Goal: Task Accomplishment & Management: Complete application form

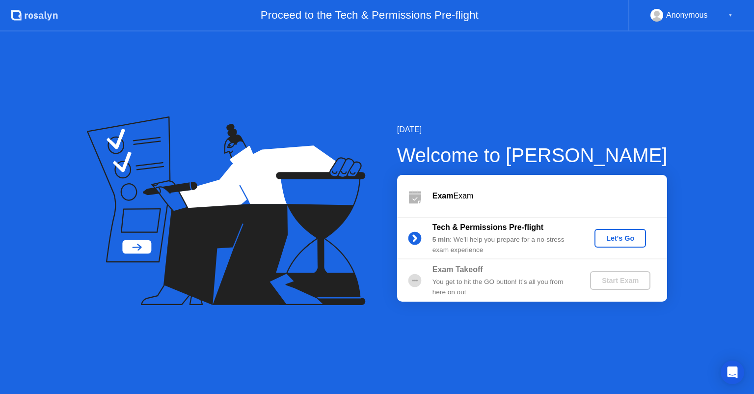
click at [631, 234] on div "Let's Go" at bounding box center [621, 238] width 44 height 8
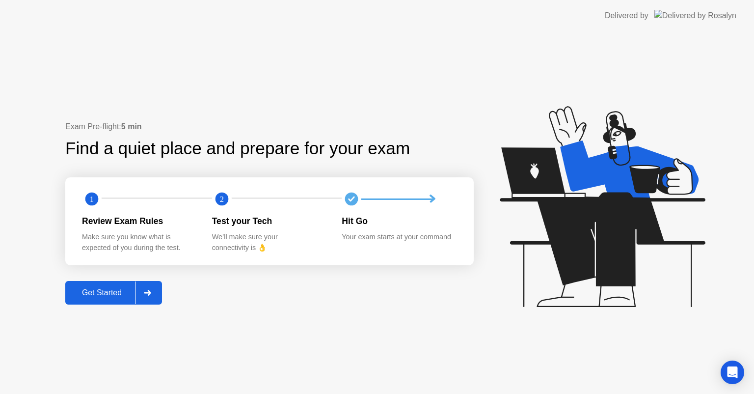
click at [151, 289] on div at bounding box center [148, 292] width 24 height 23
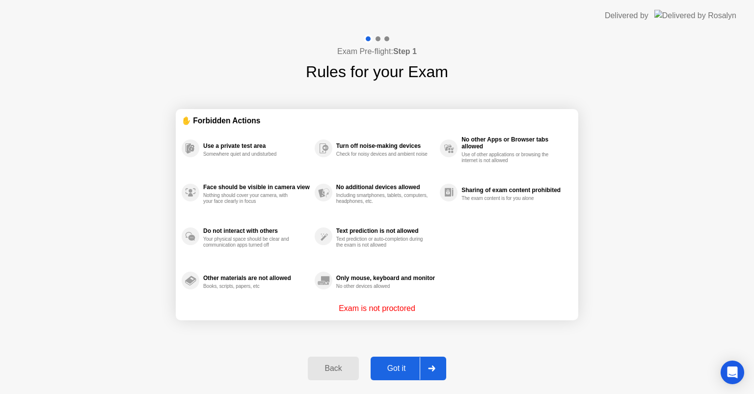
click at [418, 381] on div "Back Got it" at bounding box center [377, 368] width 150 height 45
click at [408, 371] on div "Got it" at bounding box center [397, 368] width 46 height 9
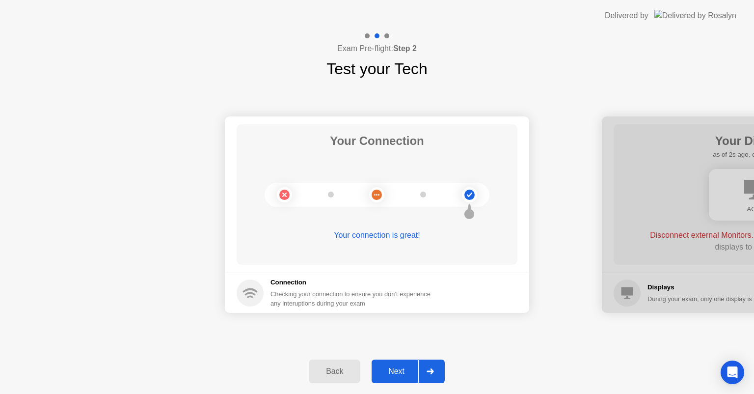
click at [409, 371] on div "Next" at bounding box center [397, 371] width 44 height 9
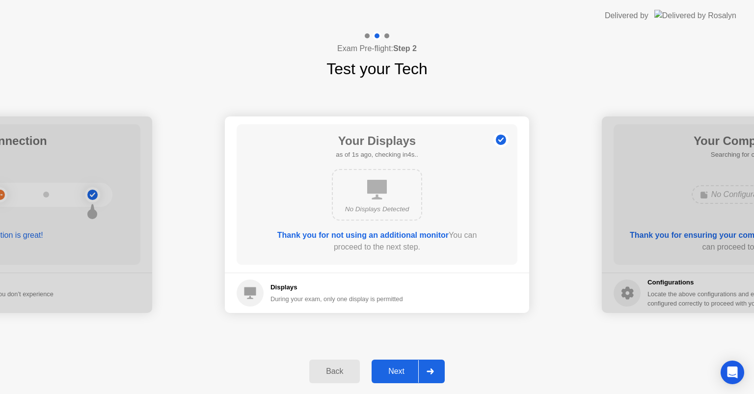
click at [402, 372] on div "Next" at bounding box center [397, 371] width 44 height 9
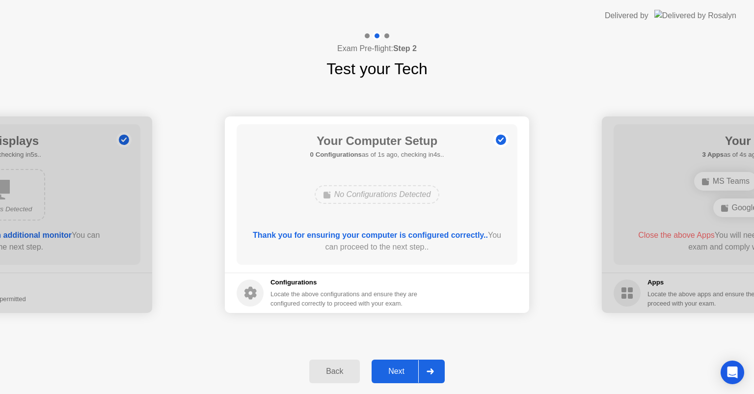
click at [403, 371] on div "Next" at bounding box center [397, 371] width 44 height 9
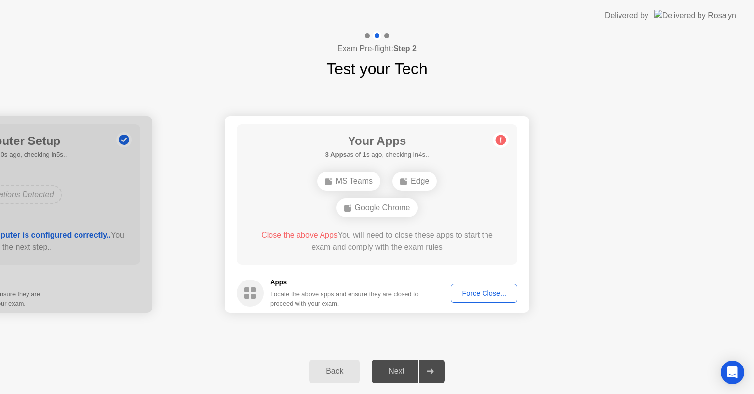
click at [458, 290] on div "Force Close..." at bounding box center [484, 293] width 60 height 8
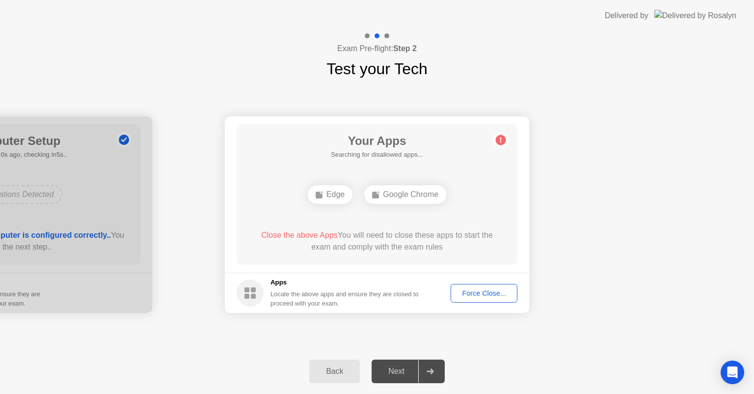
click at [487, 299] on button "Force Close..." at bounding box center [484, 293] width 67 height 19
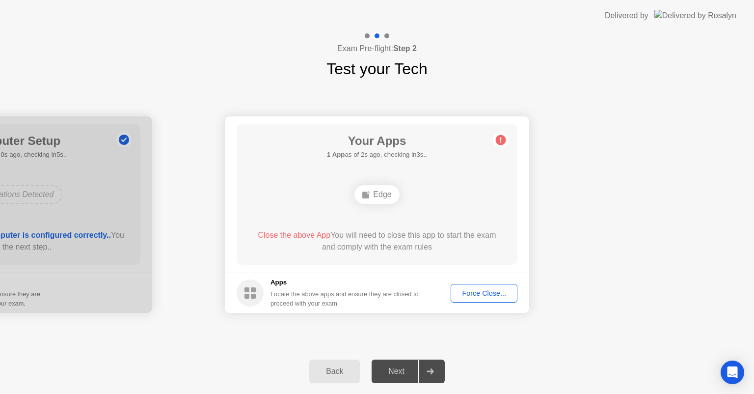
click at [308, 299] on div "Locate the above apps and ensure they are closed to proceed with your exam." at bounding box center [345, 298] width 149 height 19
click at [406, 373] on div "Next" at bounding box center [397, 371] width 44 height 9
click at [377, 200] on div "Edge" at bounding box center [376, 194] width 45 height 19
click at [376, 191] on div "Edge" at bounding box center [376, 194] width 45 height 19
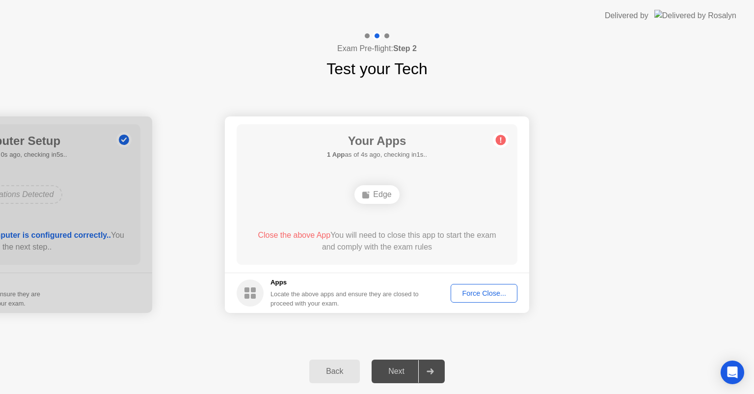
click at [376, 191] on div "Edge" at bounding box center [376, 194] width 45 height 19
click at [401, 244] on div "Close the above App You will need to close this app to start the exam and compl…" at bounding box center [377, 241] width 253 height 24
click at [483, 284] on button "Force Close..." at bounding box center [484, 293] width 67 height 19
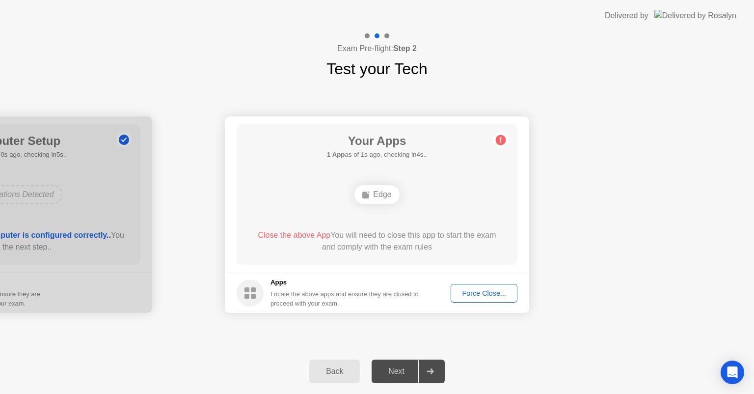
click at [354, 325] on div "Your Connection Your connection is great! Connection Checking your connection t…" at bounding box center [377, 215] width 754 height 268
click at [281, 300] on div "Locate the above apps and ensure they are closed to proceed with your exam." at bounding box center [345, 298] width 149 height 19
drag, startPoint x: 253, startPoint y: 290, endPoint x: 242, endPoint y: 288, distance: 11.6
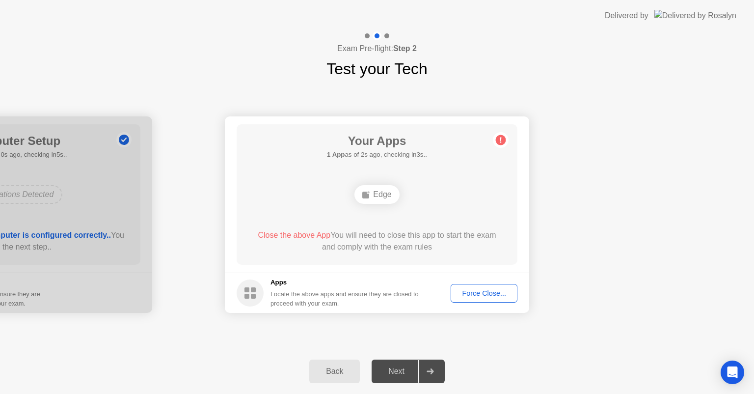
click at [251, 290] on rect at bounding box center [253, 289] width 5 height 5
click at [239, 288] on circle at bounding box center [250, 292] width 27 height 27
drag, startPoint x: 254, startPoint y: 298, endPoint x: 330, endPoint y: 257, distance: 86.3
click at [256, 297] on icon at bounding box center [250, 292] width 27 height 27
drag, startPoint x: 330, startPoint y: 257, endPoint x: 345, endPoint y: 233, distance: 28.9
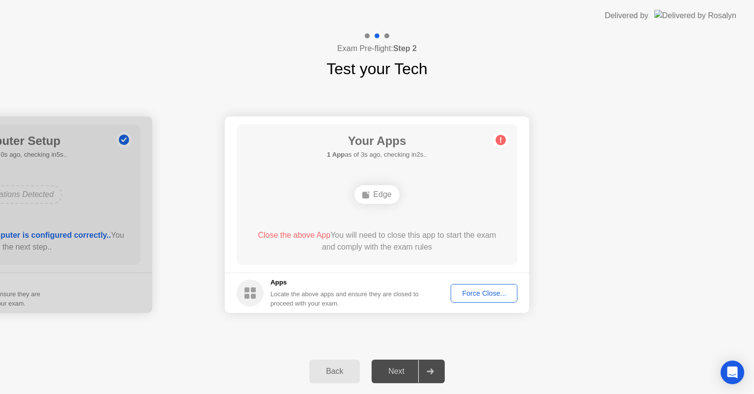
click at [330, 257] on div "Your Apps 1 App as of 3s ago, checking in2s.. Edge Close the above App You will…" at bounding box center [377, 194] width 281 height 140
drag, startPoint x: 345, startPoint y: 233, endPoint x: 302, endPoint y: 230, distance: 42.8
click at [308, 230] on div "Close the above App You will need to close this app to start the exam and compl…" at bounding box center [377, 241] width 253 height 24
drag, startPoint x: 298, startPoint y: 230, endPoint x: 277, endPoint y: 240, distance: 23.1
click at [294, 232] on span "Close the above App" at bounding box center [294, 235] width 73 height 8
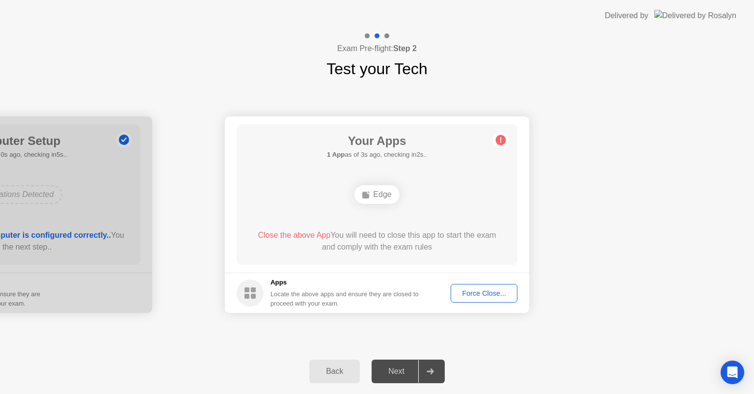
click at [277, 240] on div "Close the above App You will need to close this app to start the exam and compl…" at bounding box center [377, 241] width 253 height 24
click at [271, 238] on span "Close the above App" at bounding box center [294, 235] width 73 height 8
click at [275, 236] on span "Close the above App" at bounding box center [294, 235] width 73 height 8
click at [290, 236] on span "Close the above App" at bounding box center [294, 235] width 73 height 8
click at [296, 236] on span "Close the above App" at bounding box center [294, 235] width 73 height 8
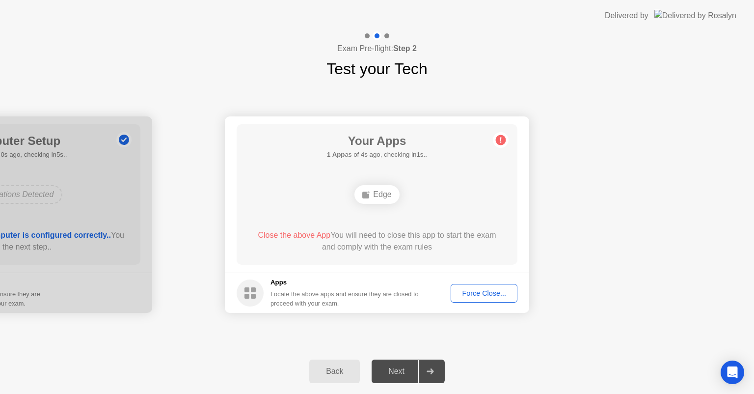
click at [370, 191] on icon at bounding box center [366, 195] width 8 height 8
drag, startPoint x: 371, startPoint y: 191, endPoint x: 373, endPoint y: 201, distance: 10.0
click at [371, 199] on div "Edge" at bounding box center [376, 194] width 45 height 19
click at [373, 201] on div "Edge" at bounding box center [376, 194] width 45 height 19
click at [375, 202] on div "Edge" at bounding box center [376, 194] width 45 height 19
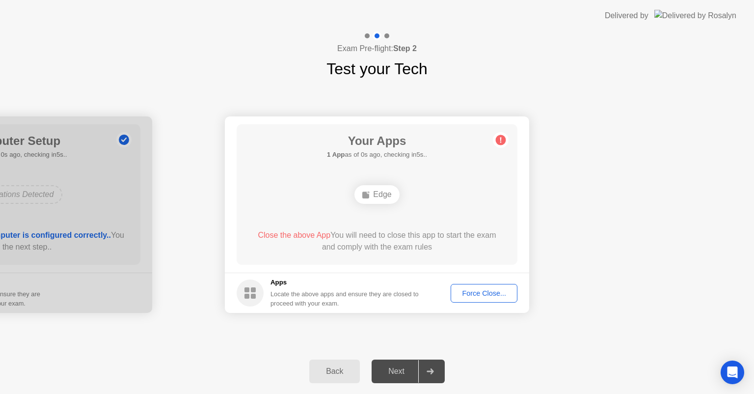
click at [498, 138] on circle at bounding box center [501, 140] width 10 height 10
click at [485, 302] on footer "Apps Locate the above apps and ensure they are closed to proceed with your exam…" at bounding box center [377, 292] width 304 height 40
click at [483, 293] on div "Force Close..." at bounding box center [484, 293] width 60 height 8
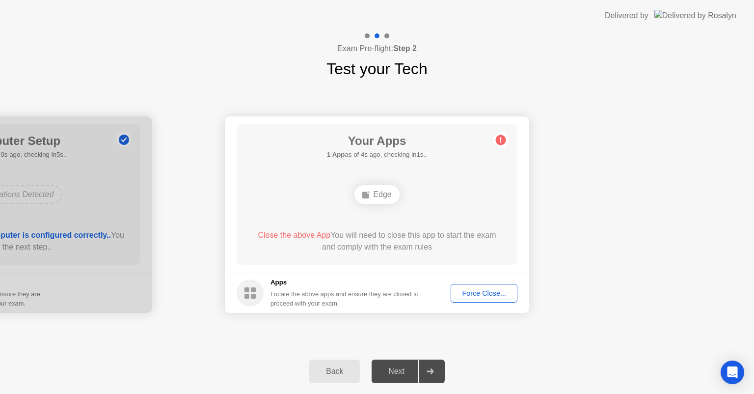
click at [499, 139] on icon at bounding box center [501, 140] width 16 height 16
click at [316, 236] on span "Close the above App" at bounding box center [294, 235] width 73 height 8
click at [504, 137] on circle at bounding box center [501, 140] width 10 height 10
click at [342, 376] on div "Back" at bounding box center [334, 371] width 45 height 9
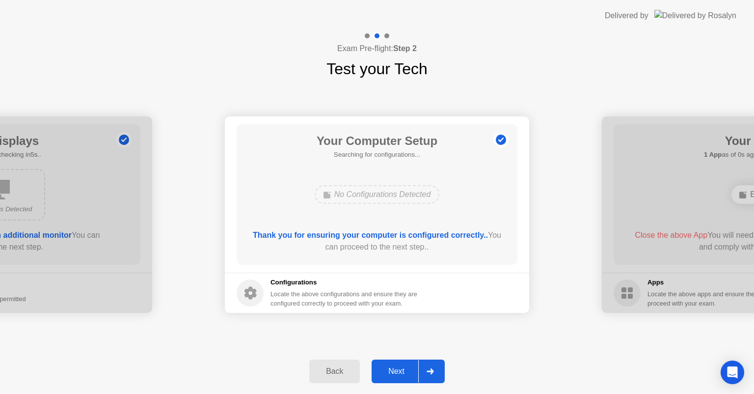
click at [411, 369] on div "Next" at bounding box center [397, 371] width 44 height 9
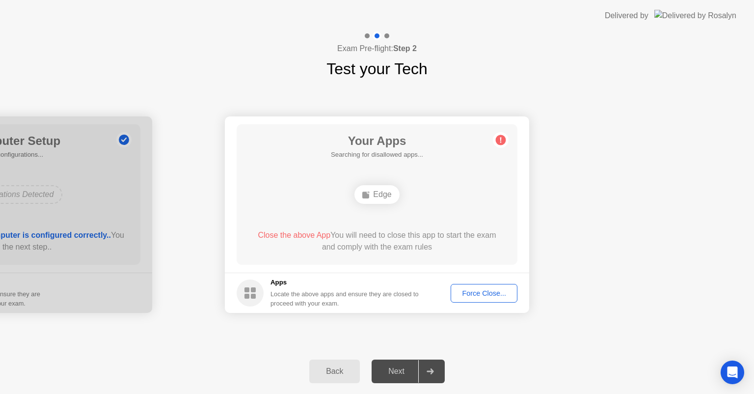
click at [477, 298] on button "Force Close..." at bounding box center [484, 293] width 67 height 19
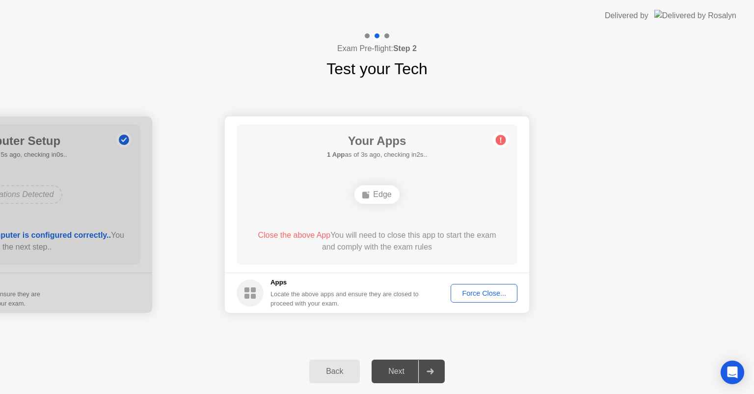
click at [424, 224] on div "Your Apps 1 App as of 3s ago, checking in2s.. Edge Close the above App You will…" at bounding box center [377, 194] width 281 height 140
click at [355, 245] on div "Close the above App You will need to close this app to start the exam and compl…" at bounding box center [377, 241] width 253 height 24
click at [377, 189] on div "Edge" at bounding box center [376, 194] width 45 height 19
click at [377, 191] on div "Edge" at bounding box center [376, 194] width 45 height 19
click at [377, 196] on div "Edge" at bounding box center [376, 194] width 45 height 19
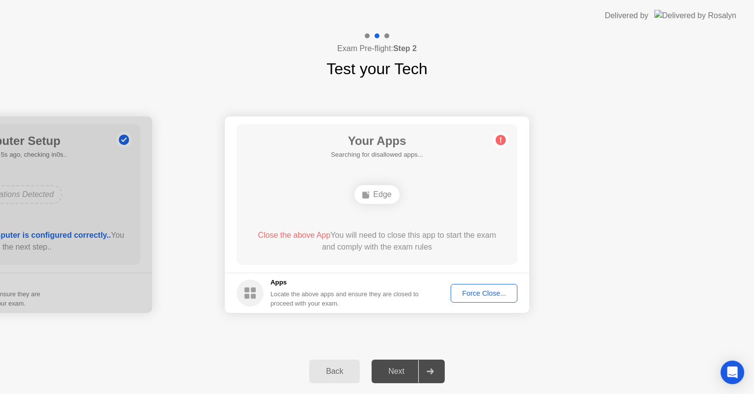
click at [487, 297] on div "Force Close..." at bounding box center [484, 293] width 60 height 8
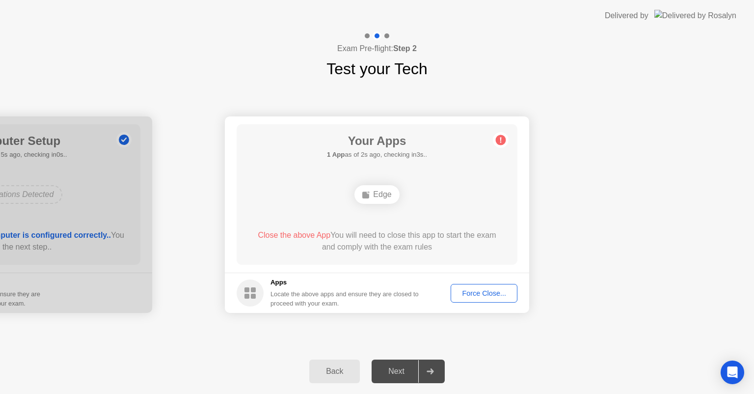
click at [493, 294] on div "Force Close..." at bounding box center [484, 293] width 60 height 8
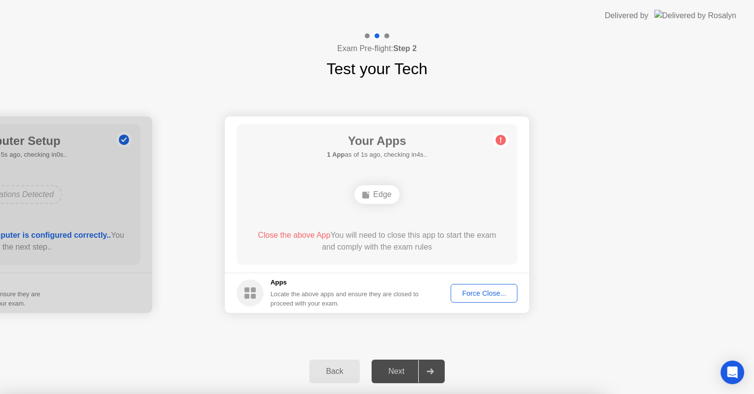
drag, startPoint x: 370, startPoint y: 221, endPoint x: 376, endPoint y: 221, distance: 5.4
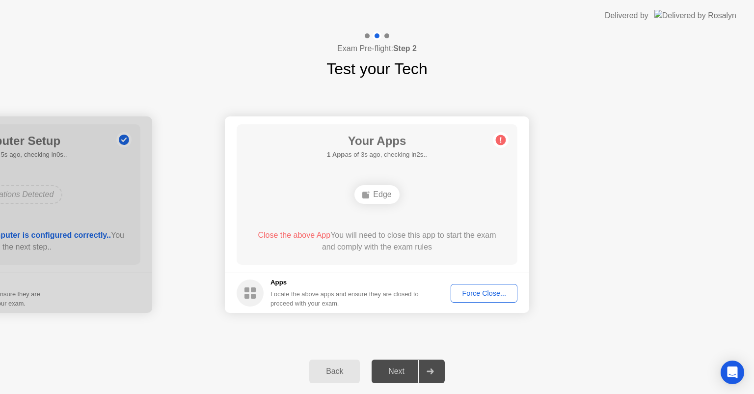
click at [467, 286] on button "Force Close..." at bounding box center [484, 293] width 67 height 19
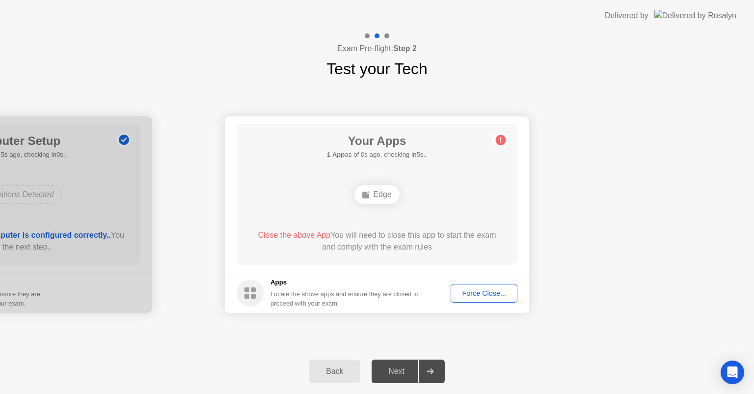
click at [502, 297] on div "Force Close..." at bounding box center [484, 293] width 60 height 8
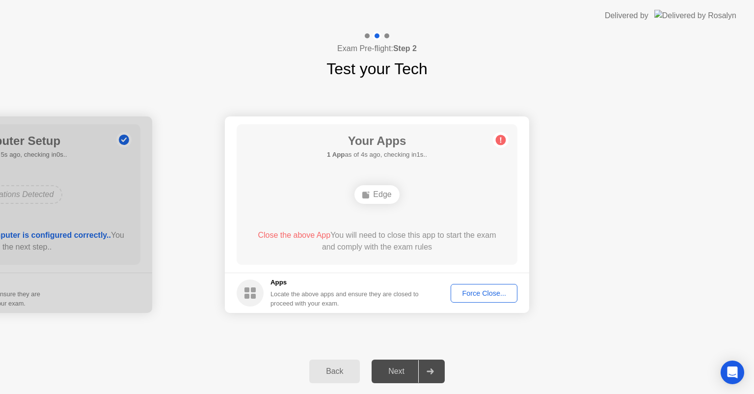
click at [492, 291] on div "Force Close..." at bounding box center [484, 293] width 60 height 8
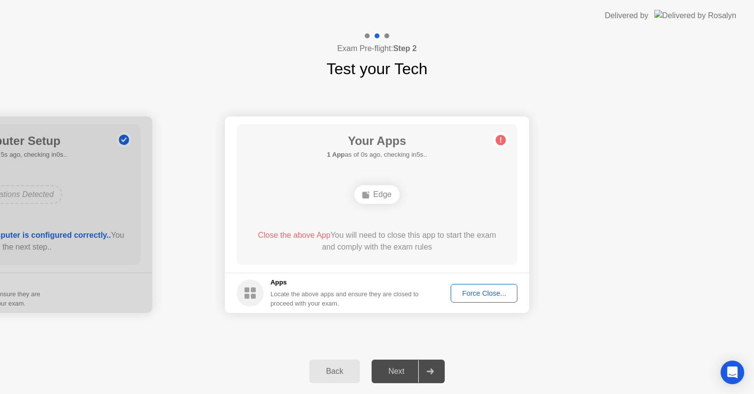
click at [501, 140] on icon at bounding box center [500, 139] width 1 height 5
click at [383, 192] on div "Edge" at bounding box center [376, 194] width 45 height 19
click at [263, 291] on circle at bounding box center [250, 292] width 27 height 27
click at [327, 283] on h5 "Apps" at bounding box center [345, 282] width 149 height 10
click at [348, 374] on div "Back" at bounding box center [334, 371] width 45 height 9
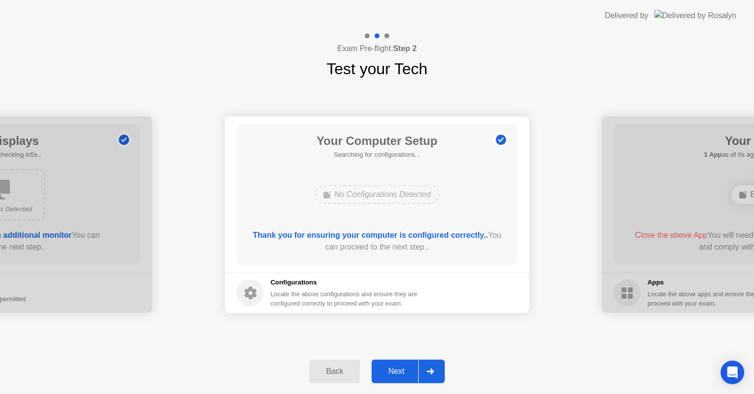
click at [399, 370] on div "Next" at bounding box center [397, 371] width 44 height 9
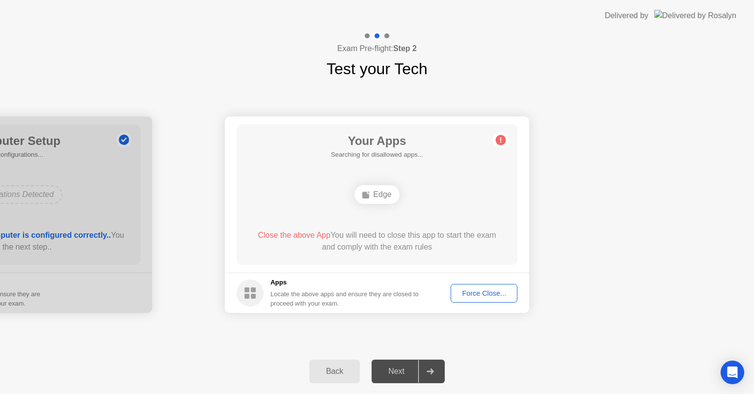
click at [269, 293] on div "Apps Locate the above apps and ensure they are closed to proceed with your exam." at bounding box center [328, 292] width 183 height 30
click at [258, 294] on circle at bounding box center [250, 292] width 27 height 27
click at [247, 294] on icon at bounding box center [250, 292] width 27 height 27
click at [250, 294] on icon at bounding box center [250, 292] width 27 height 27
drag, startPoint x: 252, startPoint y: 295, endPoint x: 259, endPoint y: 305, distance: 12.4
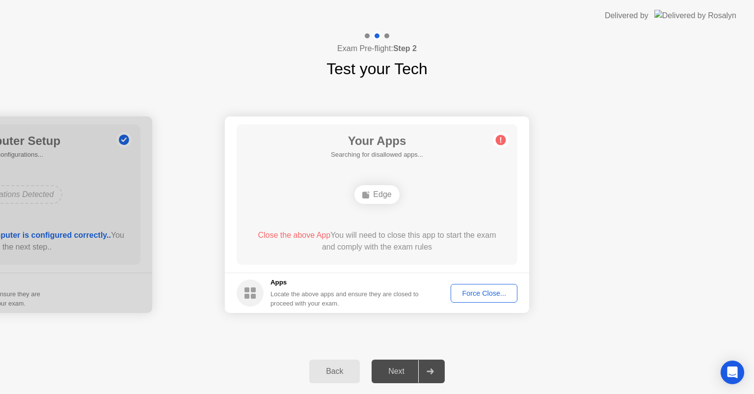
click at [253, 295] on rect at bounding box center [253, 296] width 5 height 5
click at [479, 294] on div "Force Close..." at bounding box center [484, 293] width 60 height 8
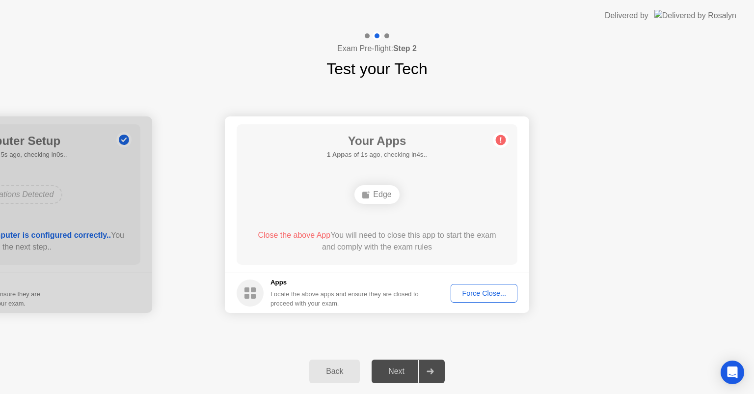
click at [387, 35] on div at bounding box center [386, 35] width 5 height 5
click at [387, 36] on div at bounding box center [386, 35] width 5 height 5
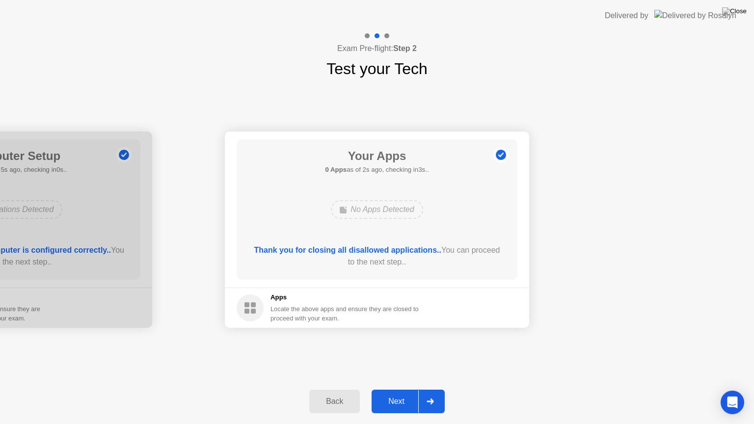
click at [397, 393] on div "Next" at bounding box center [397, 401] width 44 height 9
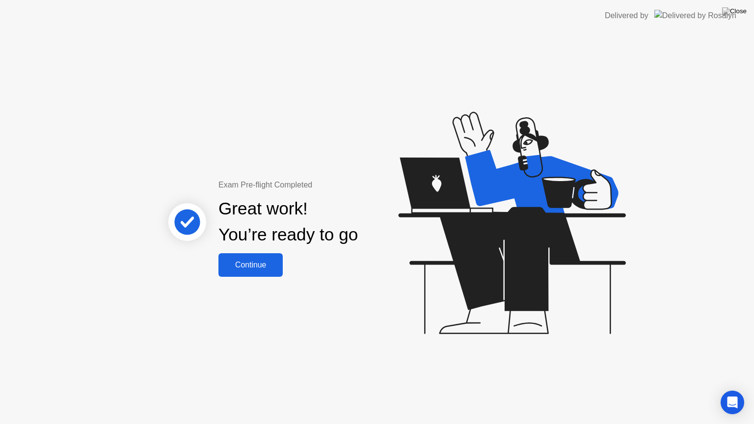
click at [238, 269] on div "Continue" at bounding box center [250, 265] width 58 height 9
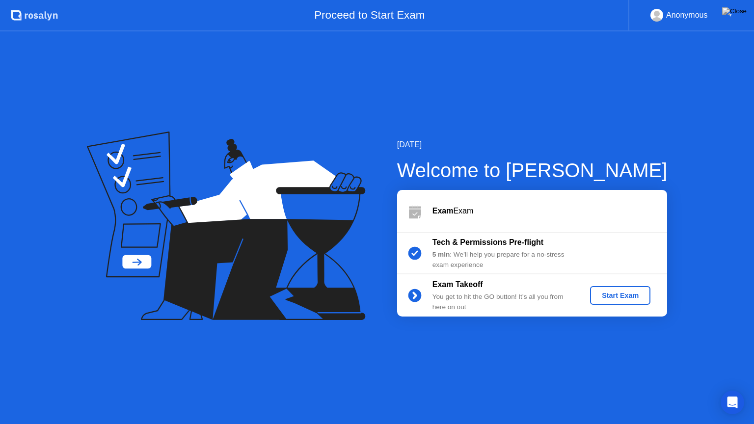
click at [634, 295] on div "Start Exam" at bounding box center [620, 296] width 53 height 8
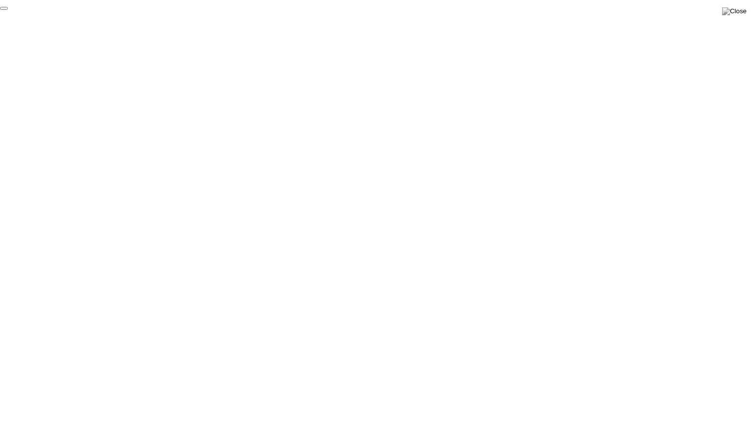
click div "End Proctoring Session"
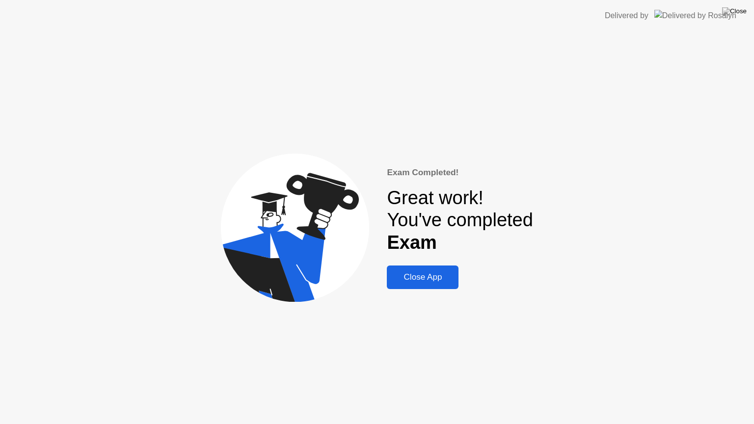
click at [423, 282] on div "Close App" at bounding box center [423, 277] width 66 height 10
